Goal: Transaction & Acquisition: Subscribe to service/newsletter

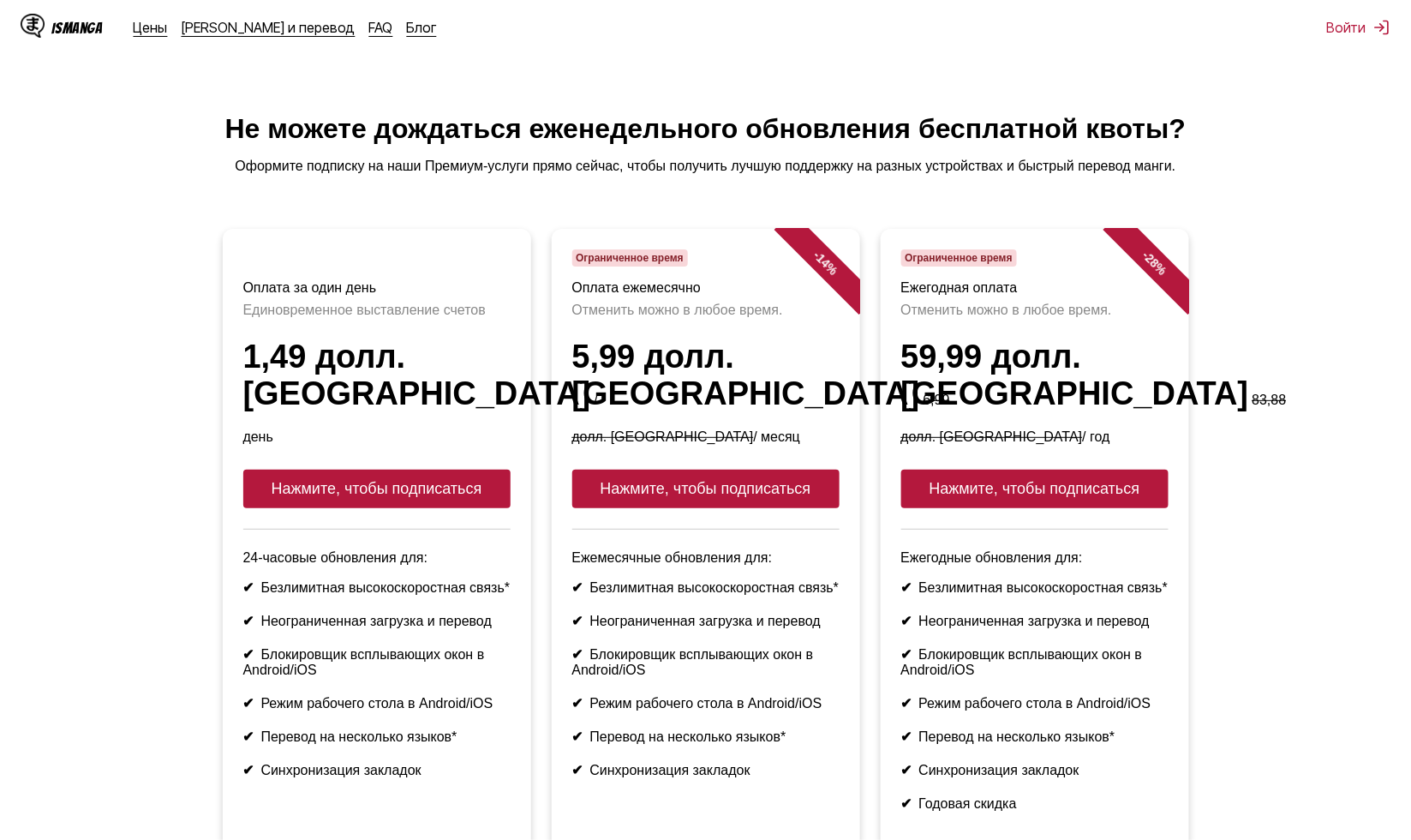
click at [360, 173] on font "Оформите подписку на наши Премиум-услуги прямо сейчас, чтобы получить лучшую по…" at bounding box center [705, 166] width 941 height 15
click at [108, 269] on ul "Оплата за один день [PERSON_NAME] выставление счетов 1,49 долл. США / день Нажм…" at bounding box center [706, 549] width 1384 height 641
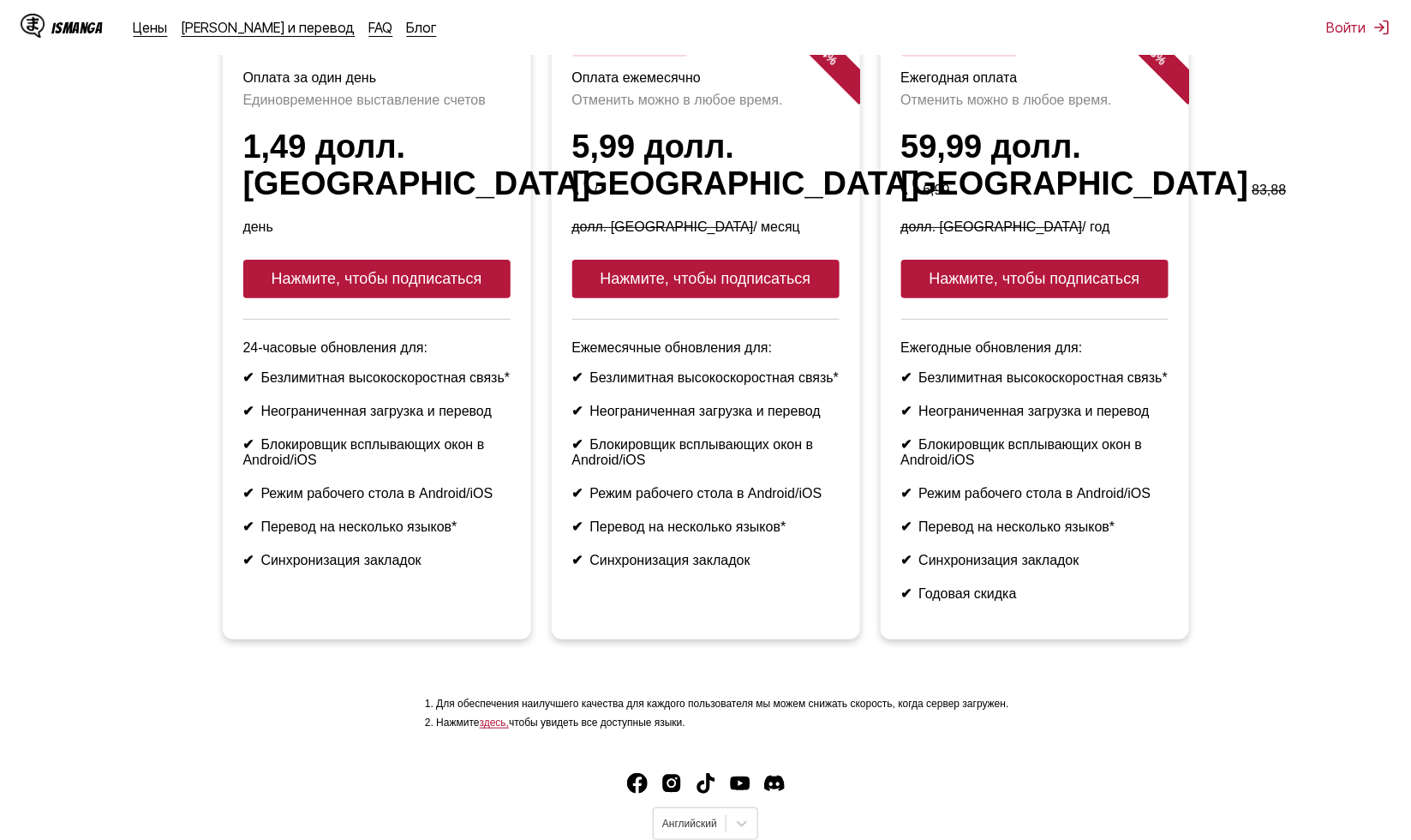
scroll to position [281, 0]
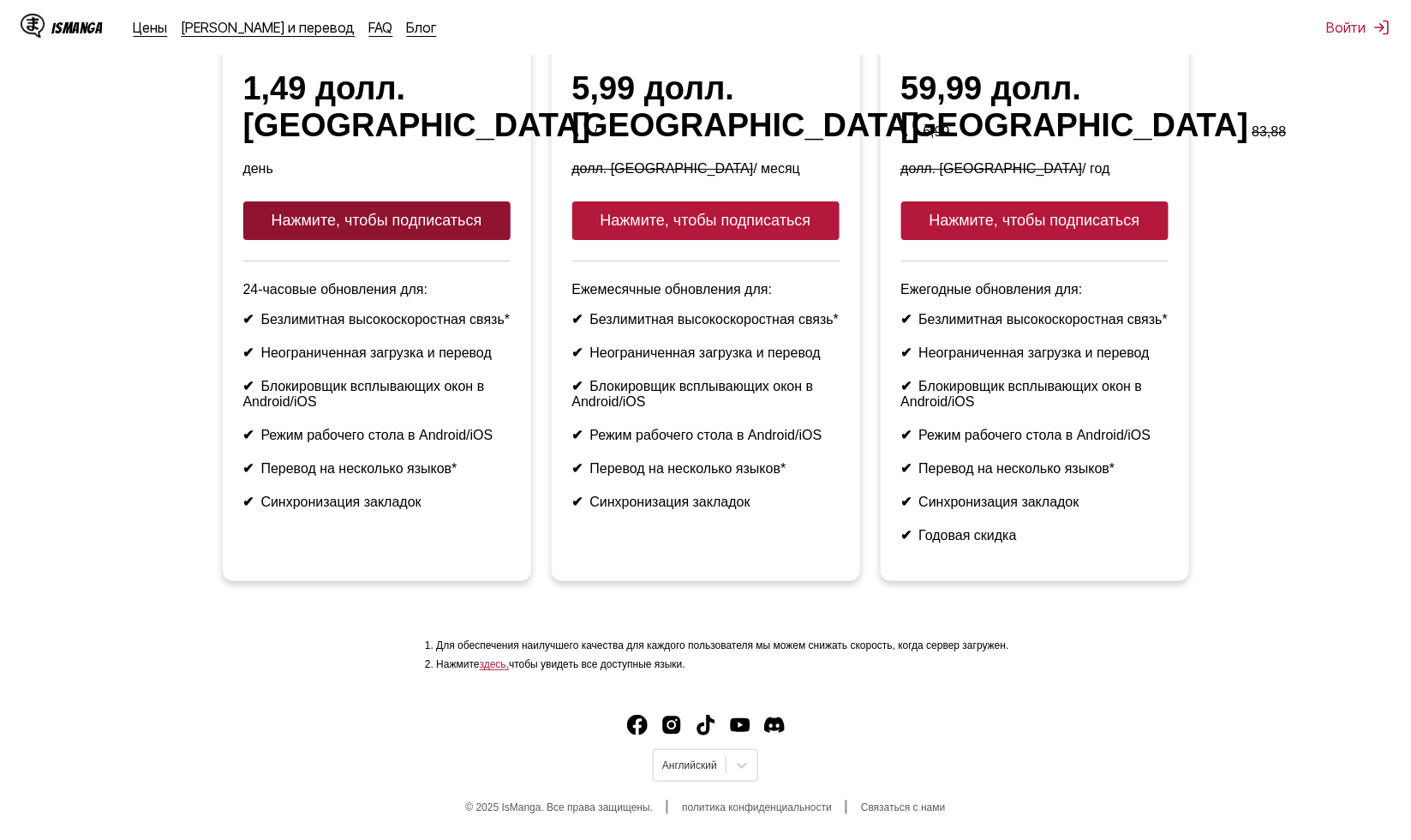
click at [314, 206] on button "Нажмите, чтобы подписаться" at bounding box center [377, 220] width 267 height 38
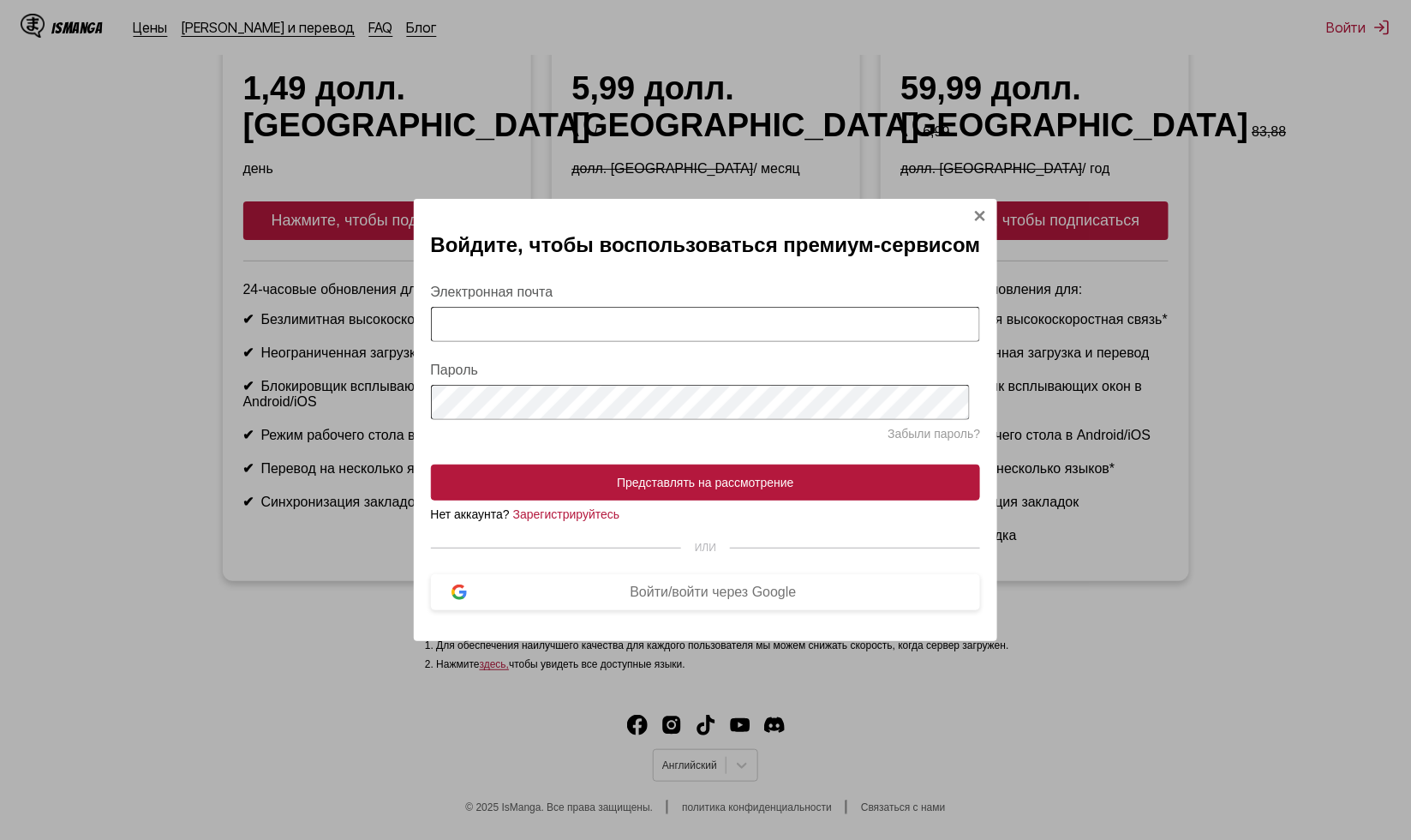
click at [563, 440] on span "Забыли пароль?" at bounding box center [706, 434] width 550 height 14
click at [601, 594] on div "Войти/войти через Google" at bounding box center [713, 593] width 494 height 16
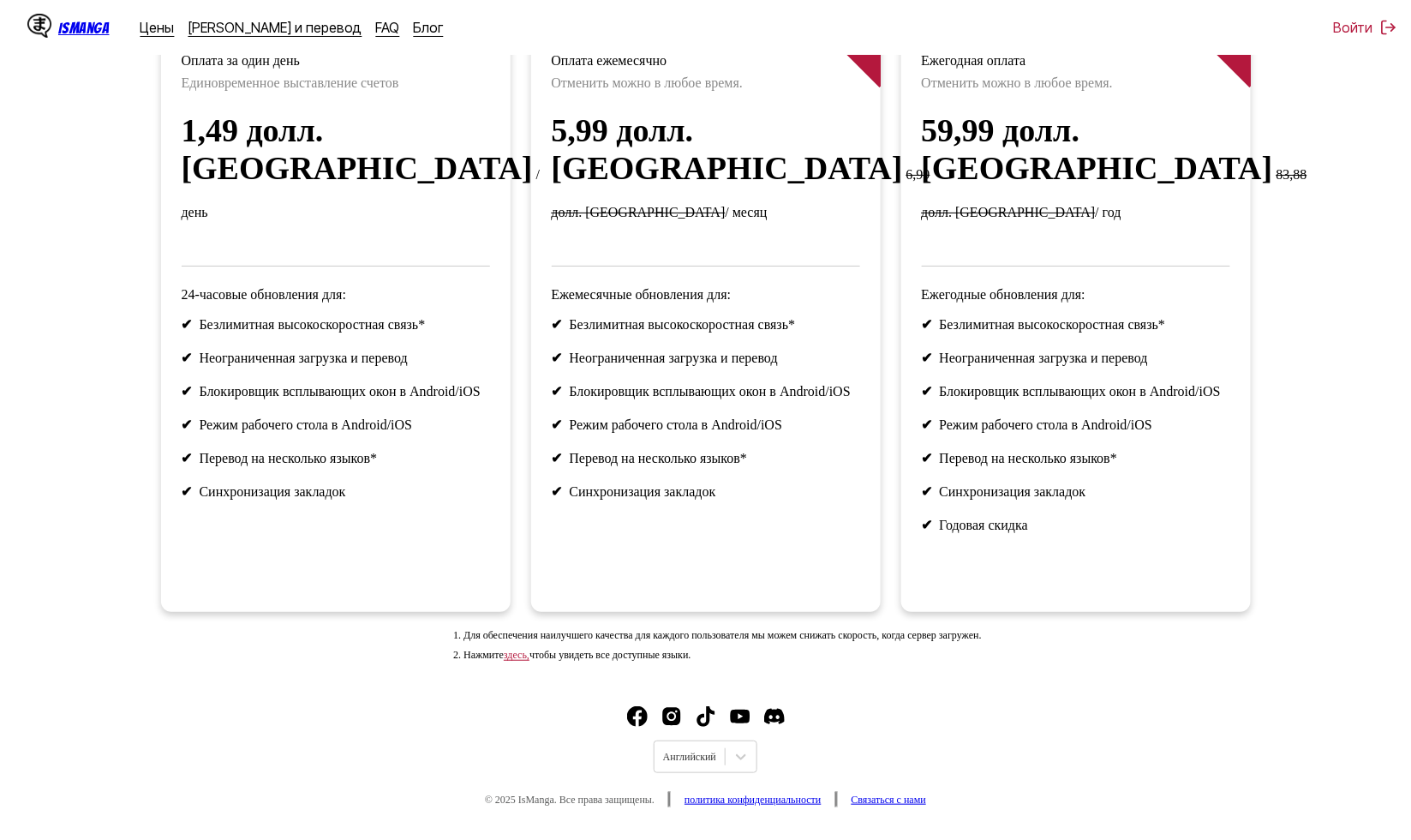
scroll to position [14, 0]
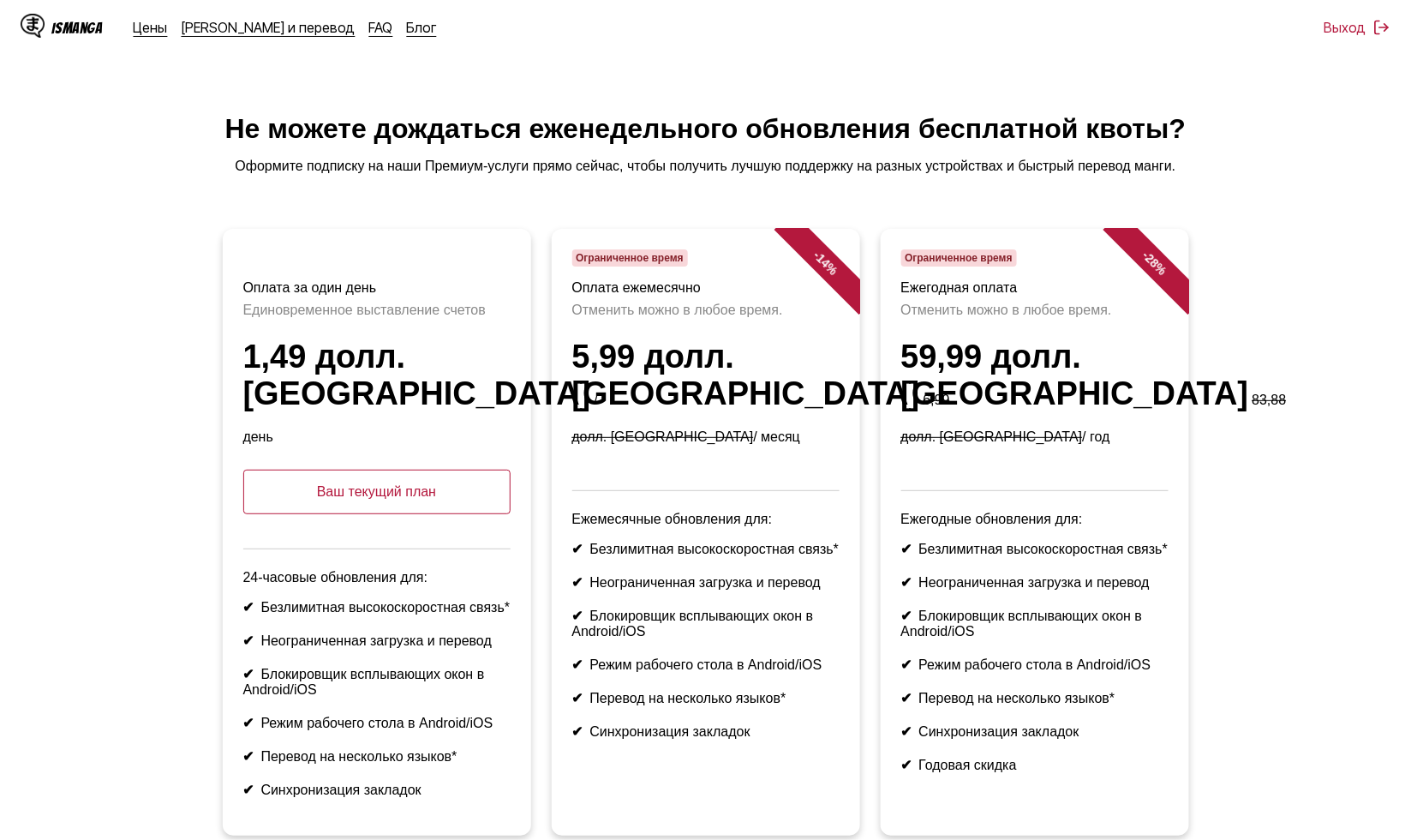
click at [156, 240] on ul "Оплата за один день [PERSON_NAME] выставление счетов 1,49 долл. США / день Ваш …" at bounding box center [706, 542] width 1384 height 627
click at [119, 303] on ul "Оплата за один день [PERSON_NAME] выставление счетов 1,49 долл. США / день Ваш …" at bounding box center [706, 542] width 1384 height 627
